Goal: Find specific page/section: Find specific page/section

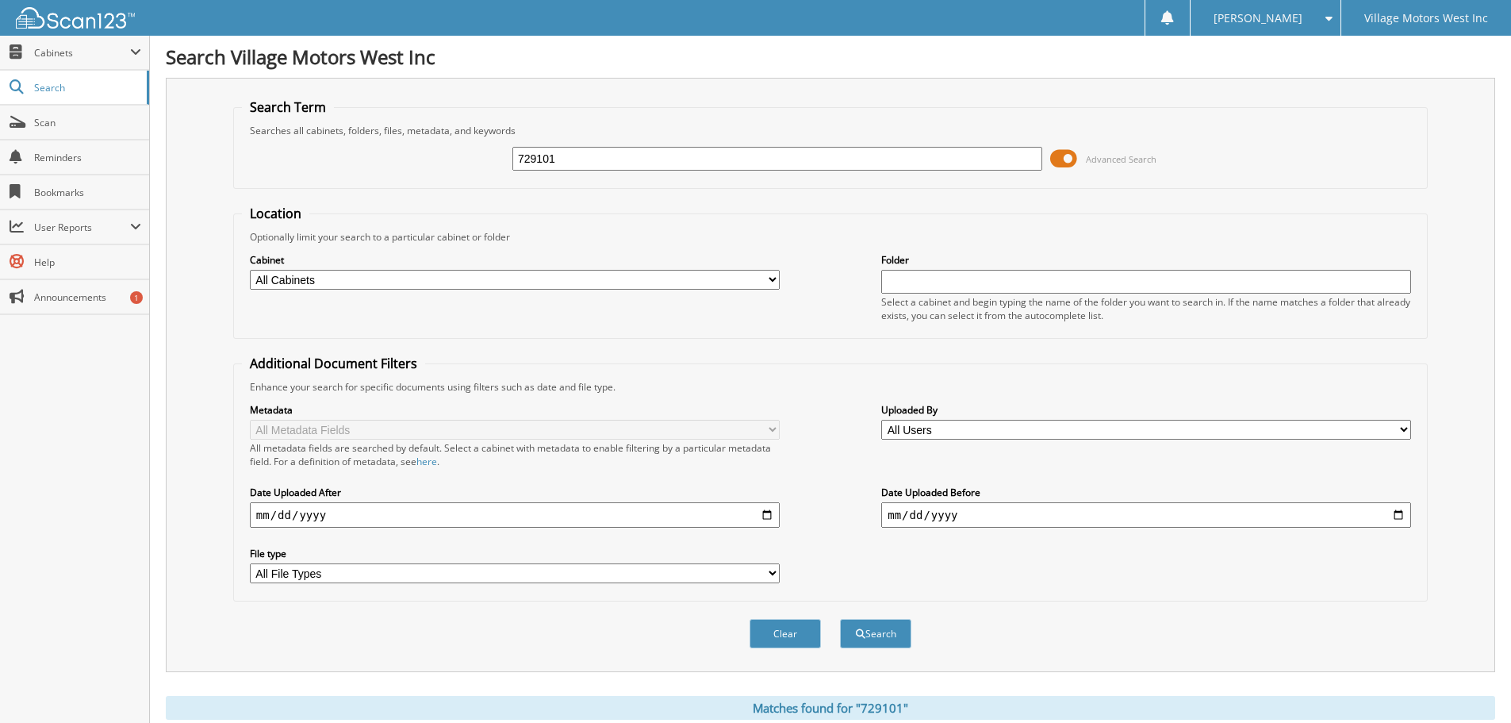
click at [616, 167] on input "729101" at bounding box center [778, 159] width 530 height 24
type input "7"
type input "112034"
click at [881, 637] on button "Search" at bounding box center [875, 633] width 71 height 29
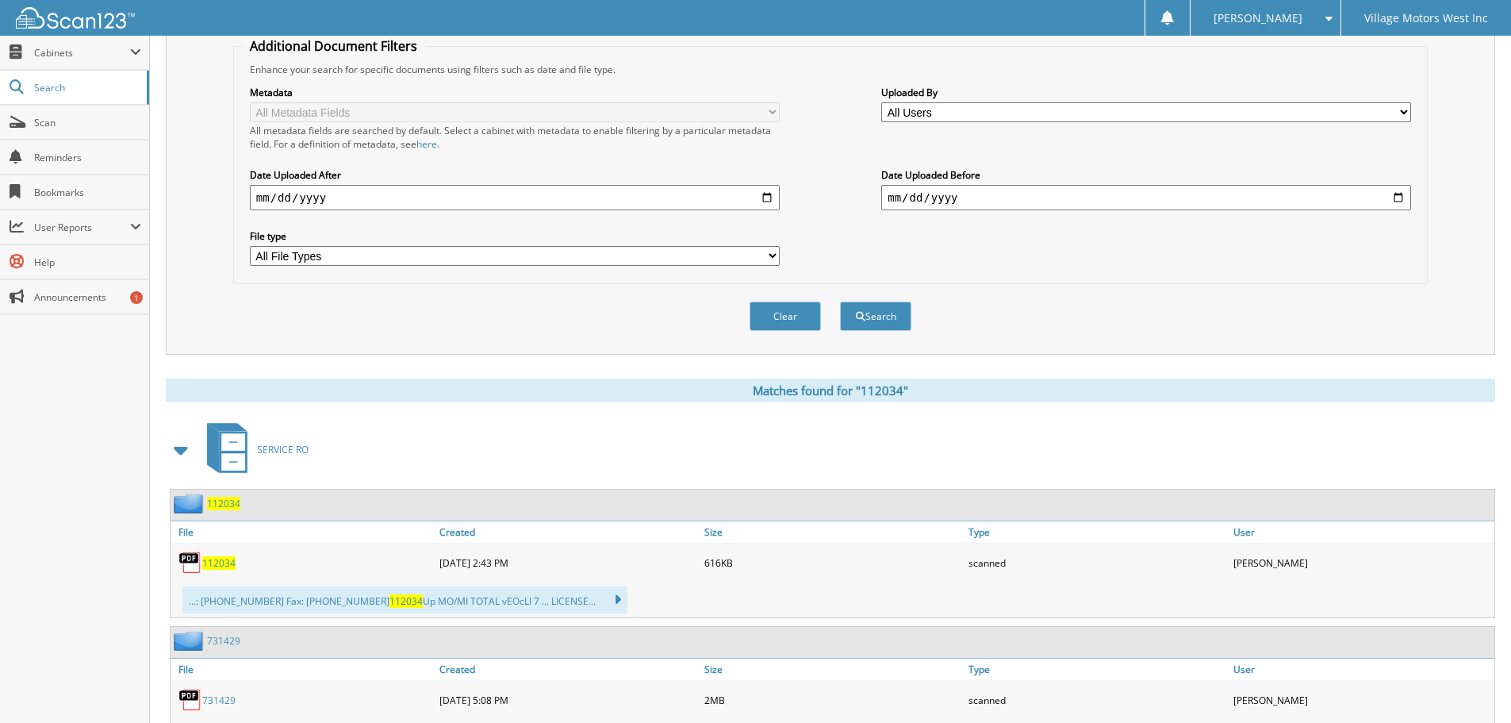
click at [216, 562] on span "112034" at bounding box center [218, 562] width 33 height 13
